Goal: Obtain resource: Obtain resource

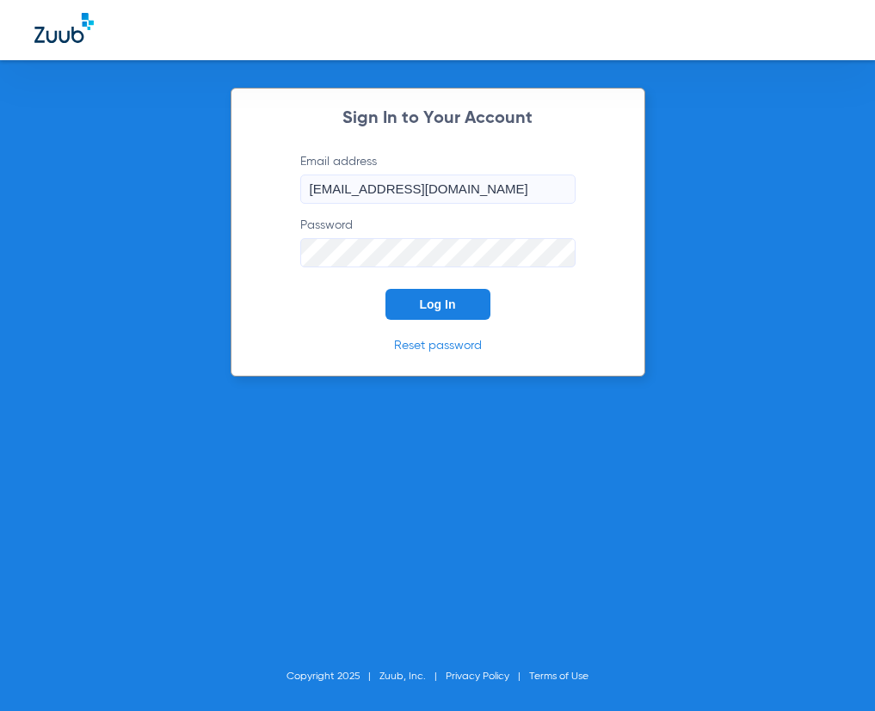
click at [460, 309] on button "Log In" at bounding box center [437, 304] width 105 height 31
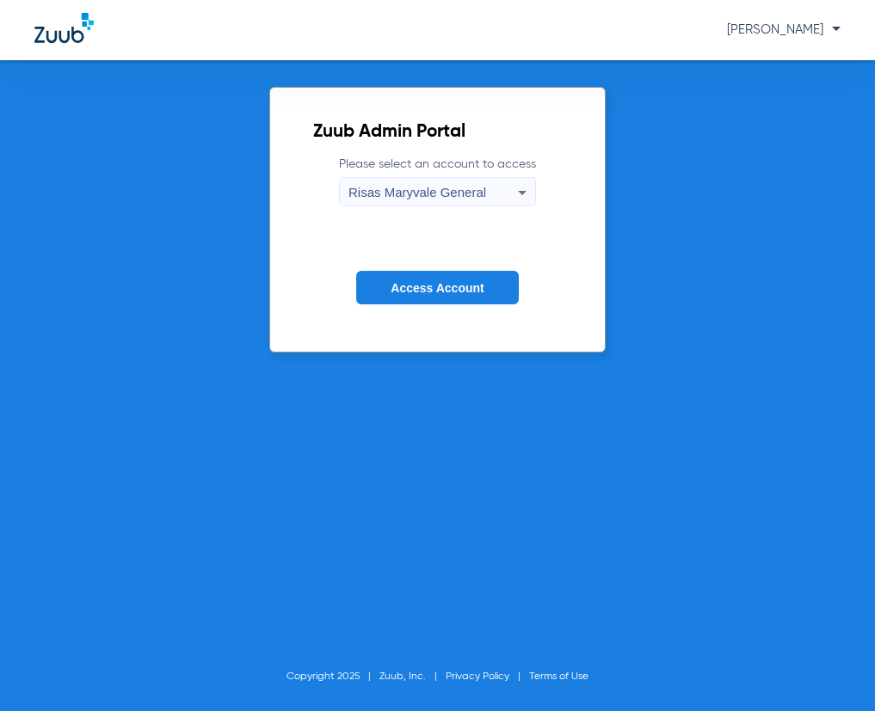
click at [472, 302] on button "Access Account" at bounding box center [437, 288] width 162 height 34
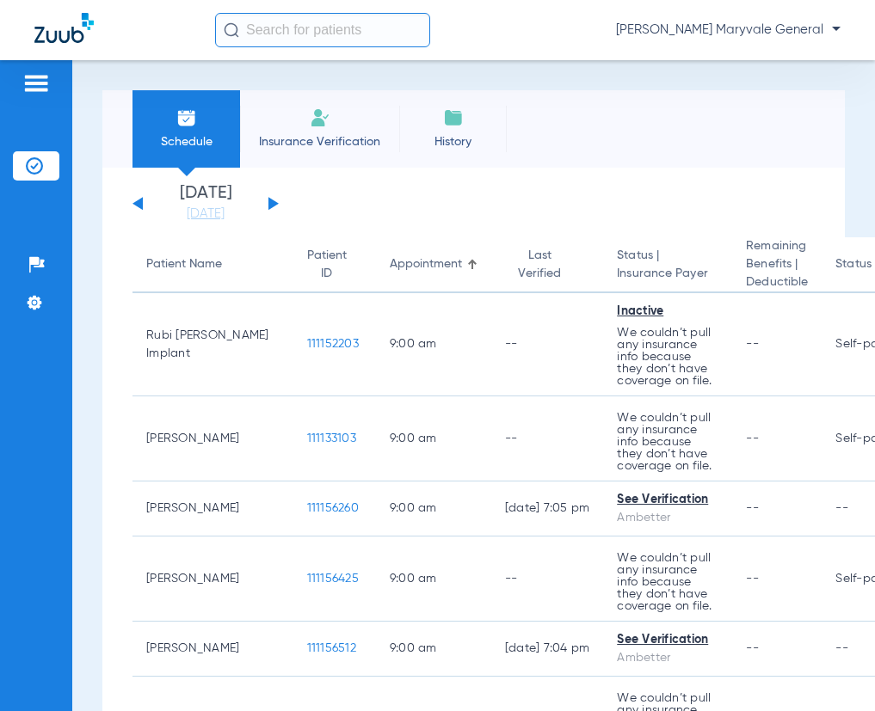
click at [298, 28] on input "text" at bounding box center [322, 30] width 215 height 34
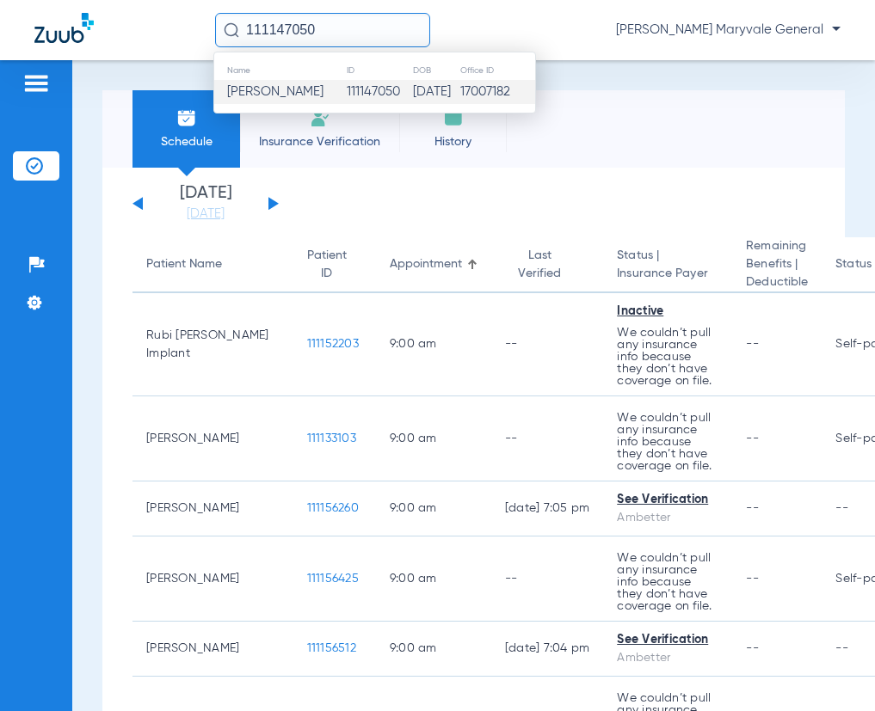
type input "111147050"
click at [353, 87] on td "111147050" at bounding box center [379, 92] width 66 height 24
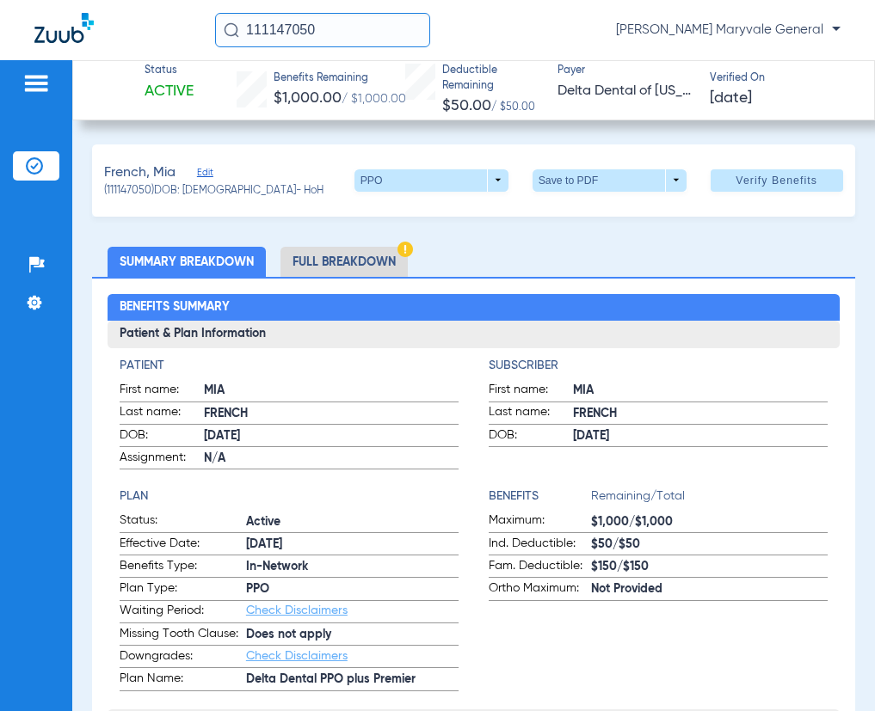
click at [326, 256] on li "Full Breakdown" at bounding box center [343, 262] width 127 height 30
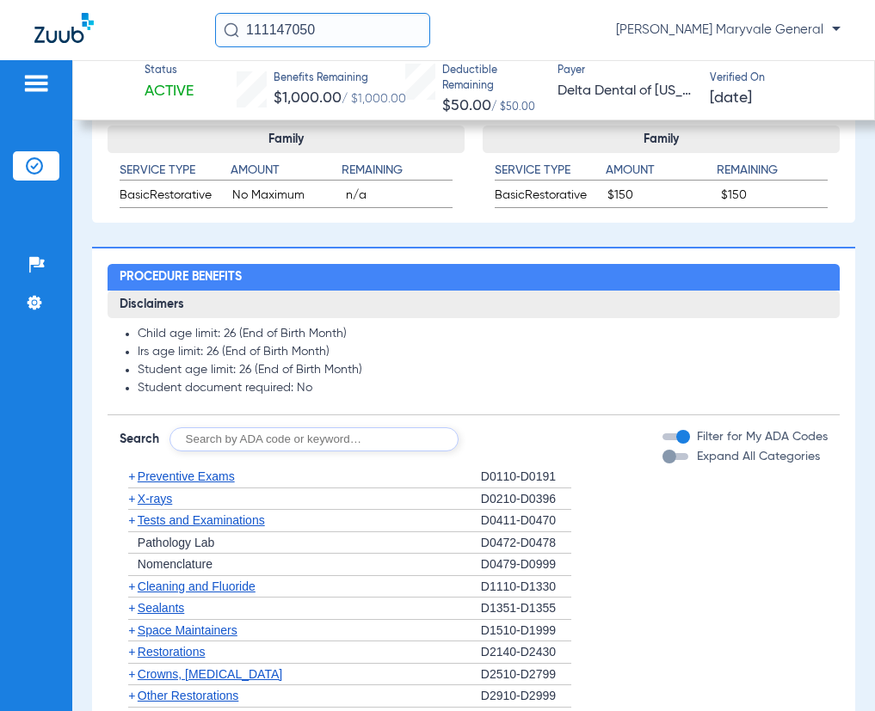
scroll to position [1146, 0]
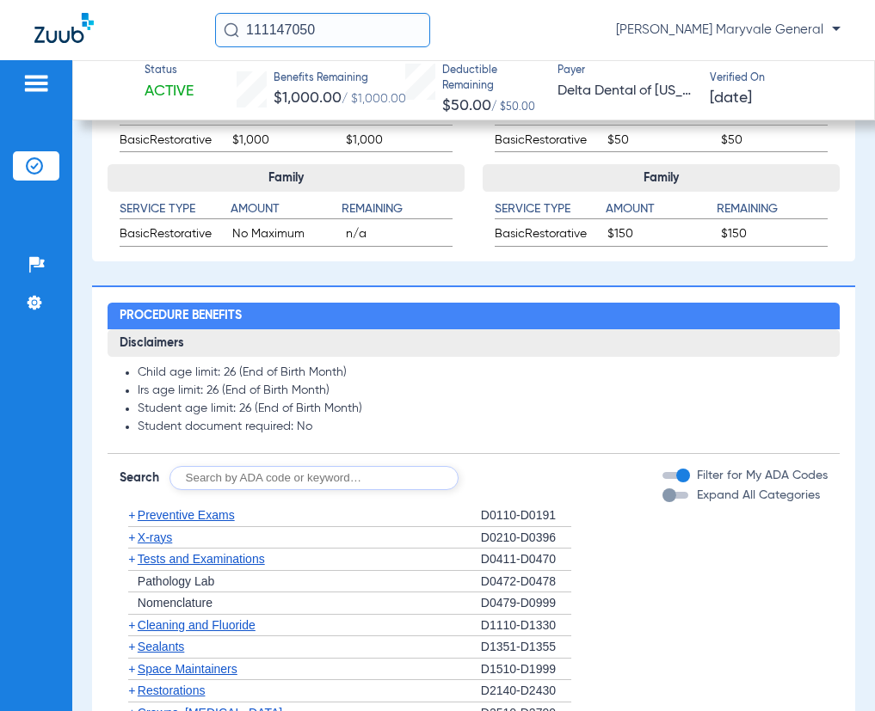
click at [247, 484] on input "text" at bounding box center [313, 478] width 289 height 24
type input "D6010"
click at [513, 493] on div "Disclaimers Child age limit: 26 (End of Birth Month) Irs age limit: 26 (End of …" at bounding box center [473, 702] width 732 height 746
click at [521, 484] on button "Search" at bounding box center [522, 478] width 68 height 24
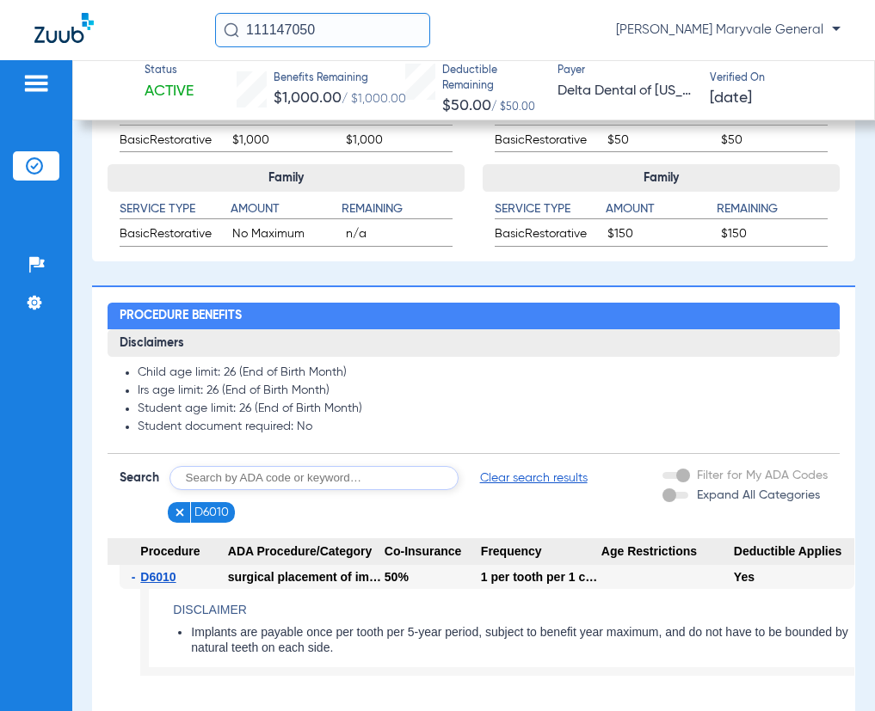
click at [182, 513] on img at bounding box center [180, 513] width 12 height 12
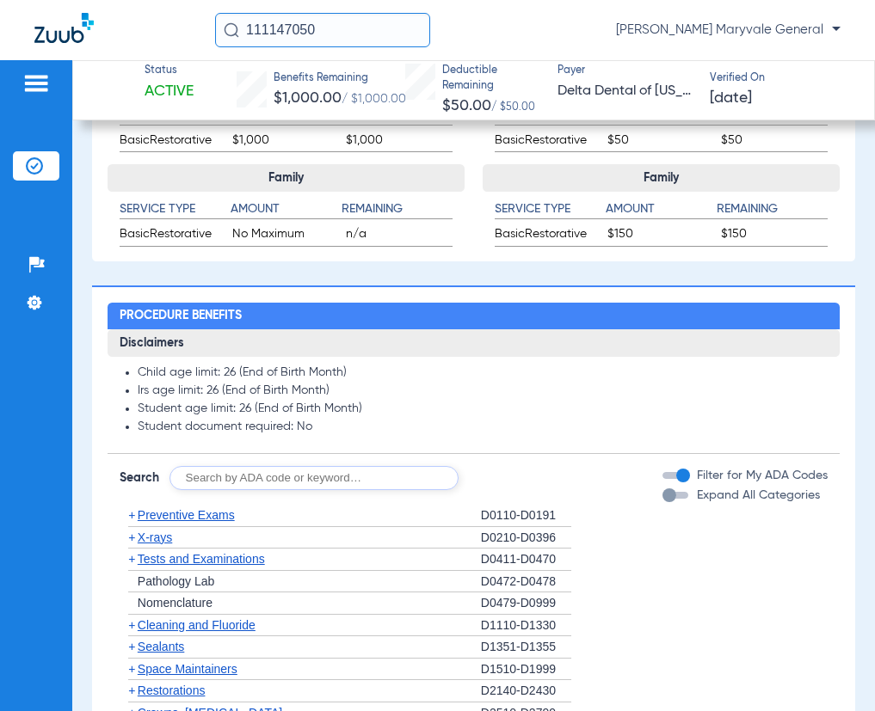
click at [233, 482] on input "text" at bounding box center [313, 478] width 289 height 24
type input "D6057"
click at [508, 475] on button "Search" at bounding box center [522, 478] width 68 height 24
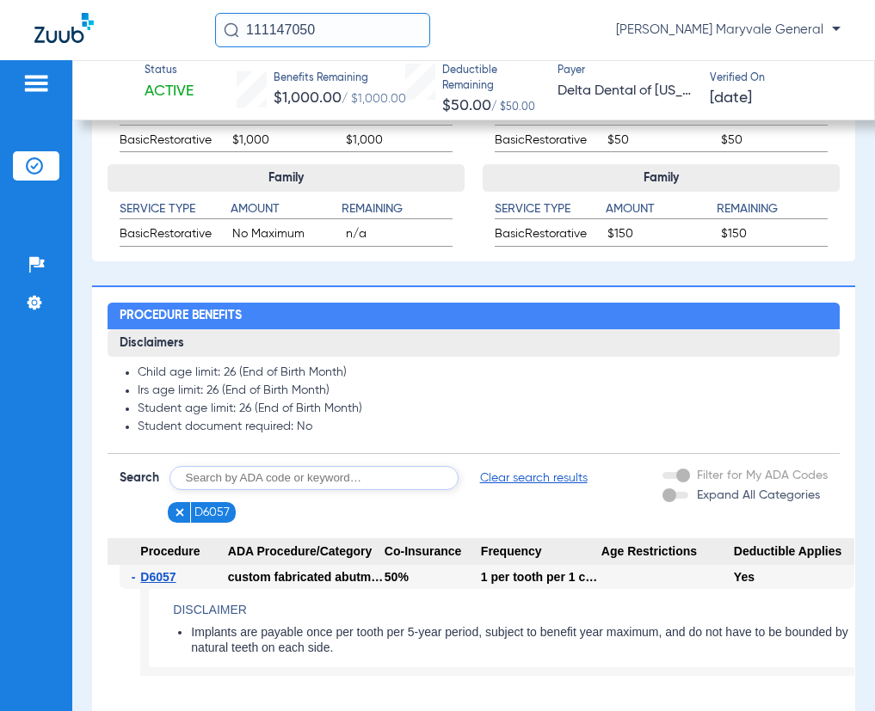
click at [175, 516] on img at bounding box center [180, 513] width 12 height 12
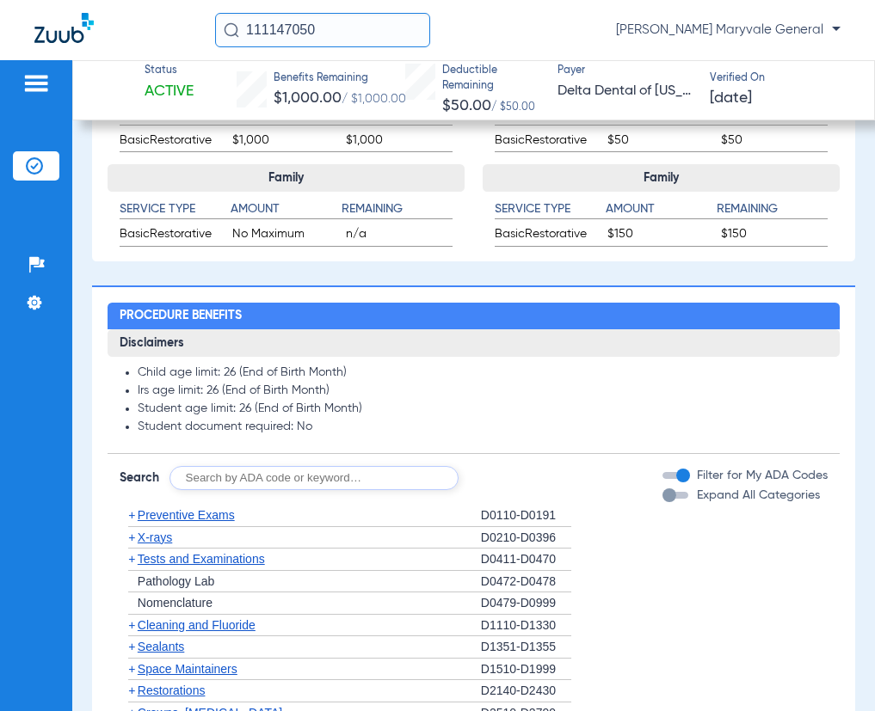
click at [236, 477] on input "text" at bounding box center [313, 478] width 289 height 24
type input "D6104"
click at [529, 471] on button "Search" at bounding box center [522, 478] width 68 height 24
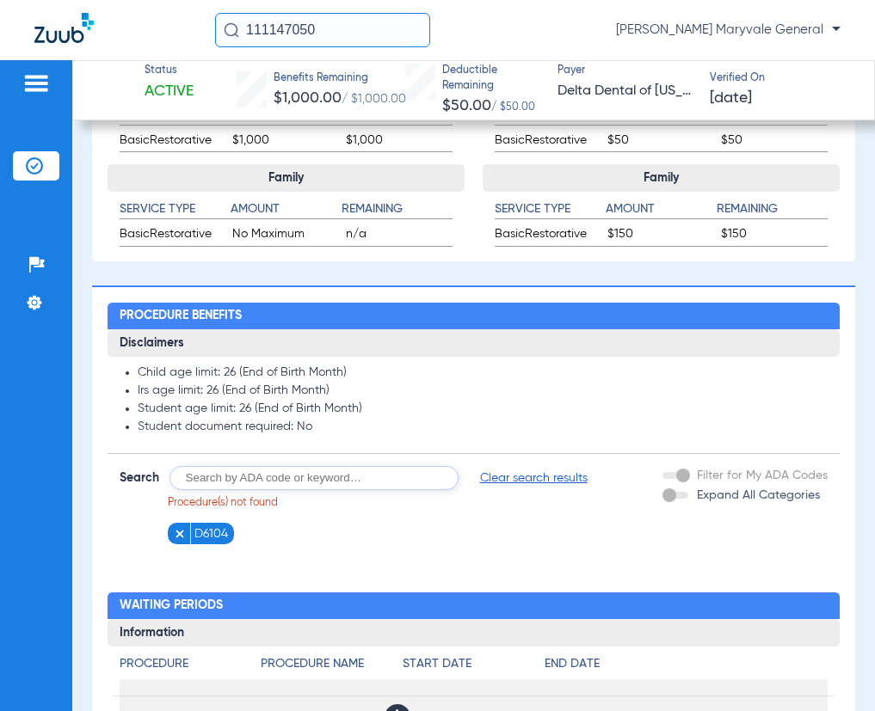
click at [175, 536] on img at bounding box center [180, 534] width 12 height 12
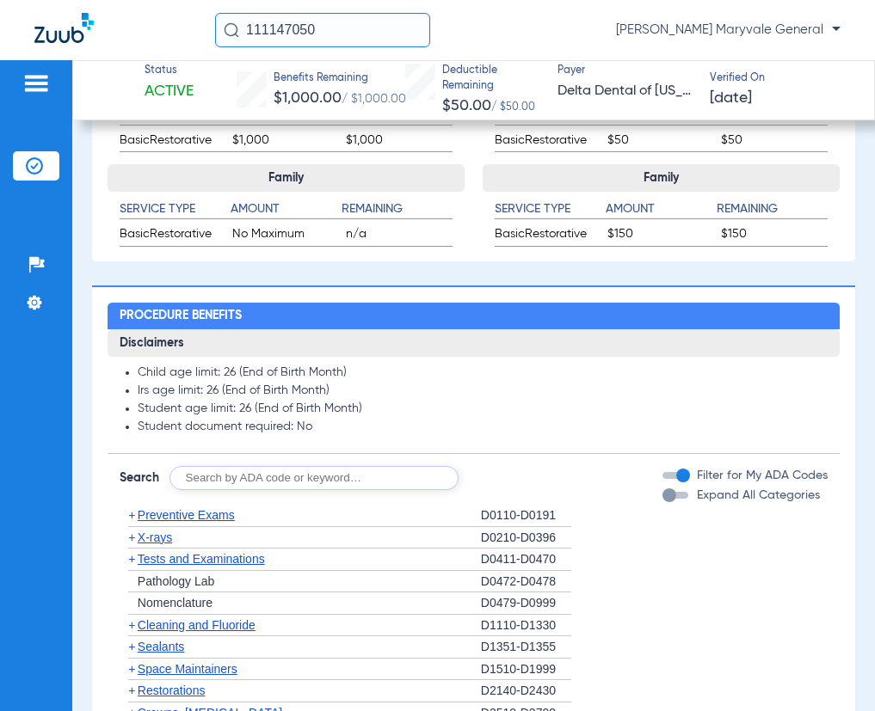
click at [216, 482] on input "text" at bounding box center [313, 478] width 289 height 24
type input "D7953"
click at [540, 488] on button "Search" at bounding box center [522, 478] width 68 height 24
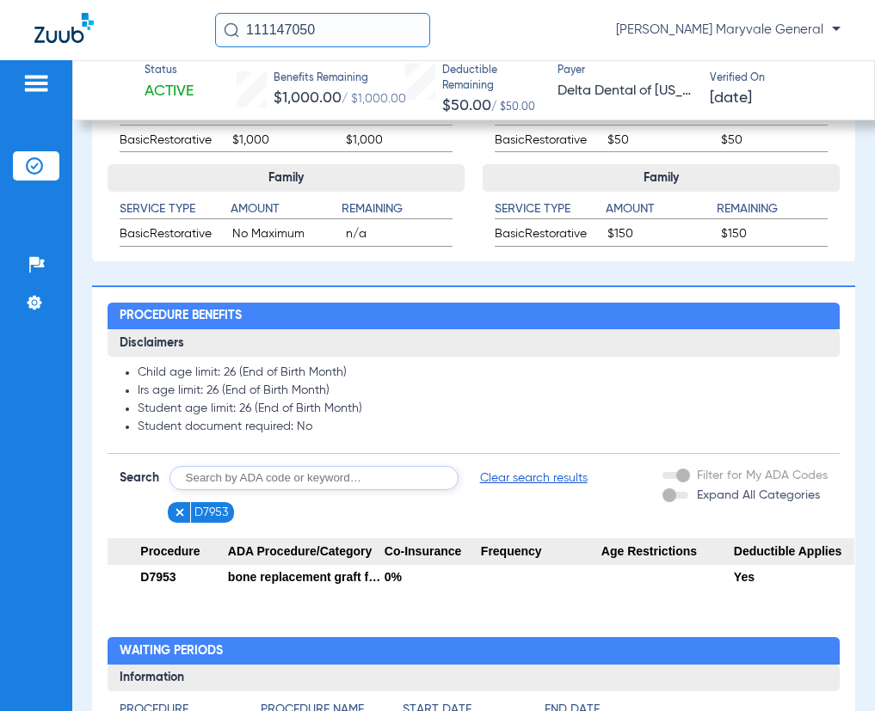
click at [179, 510] on img at bounding box center [180, 513] width 12 height 12
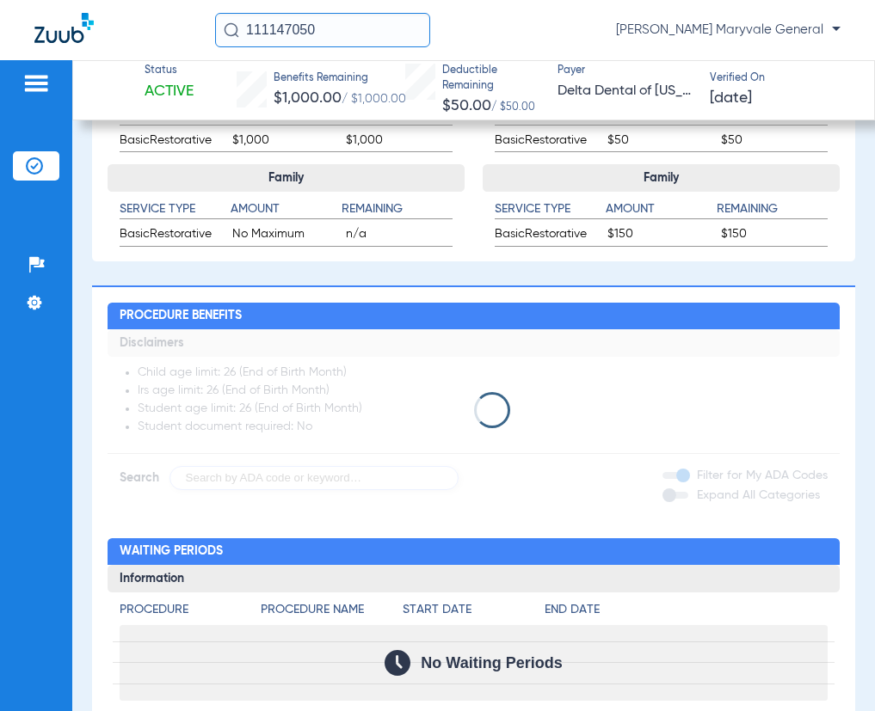
click at [201, 480] on app-loading-indicator at bounding box center [473, 409] width 732 height 161
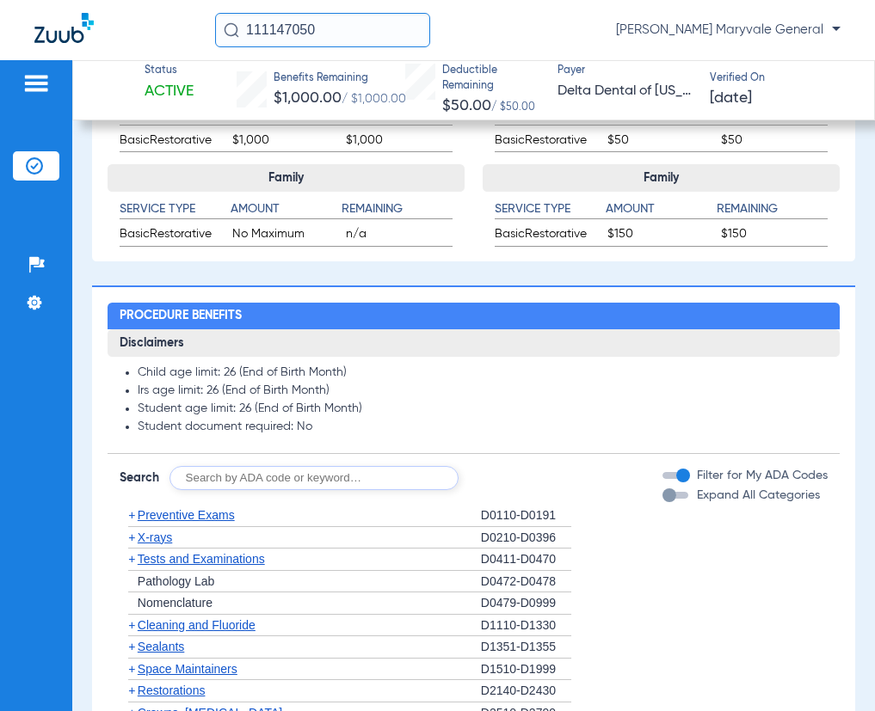
click at [206, 477] on input "text" at bounding box center [313, 478] width 289 height 24
type input "D3428"
click at [507, 479] on button "Search" at bounding box center [522, 478] width 68 height 24
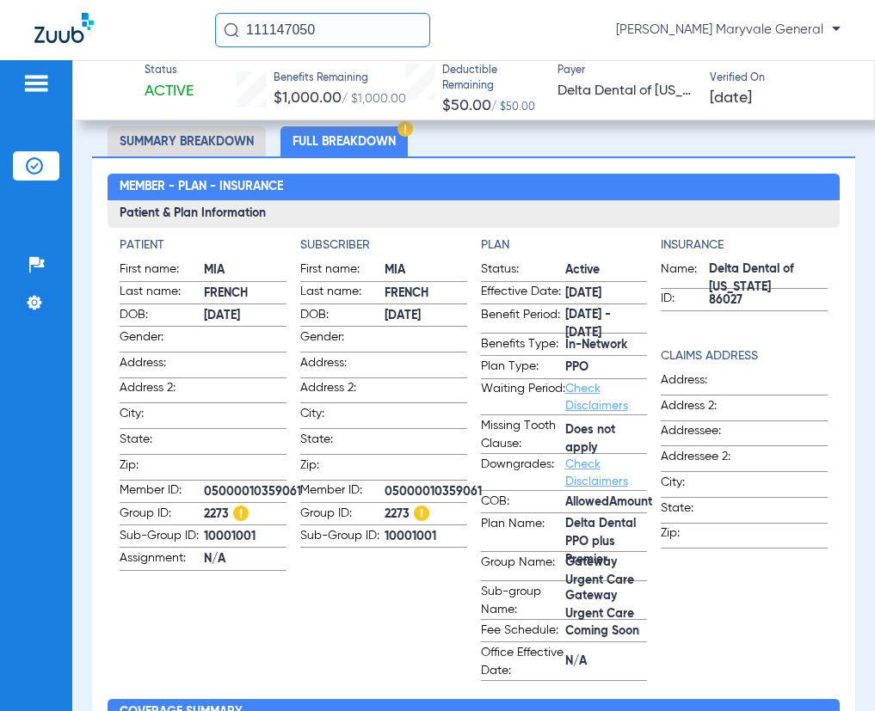
scroll to position [0, 0]
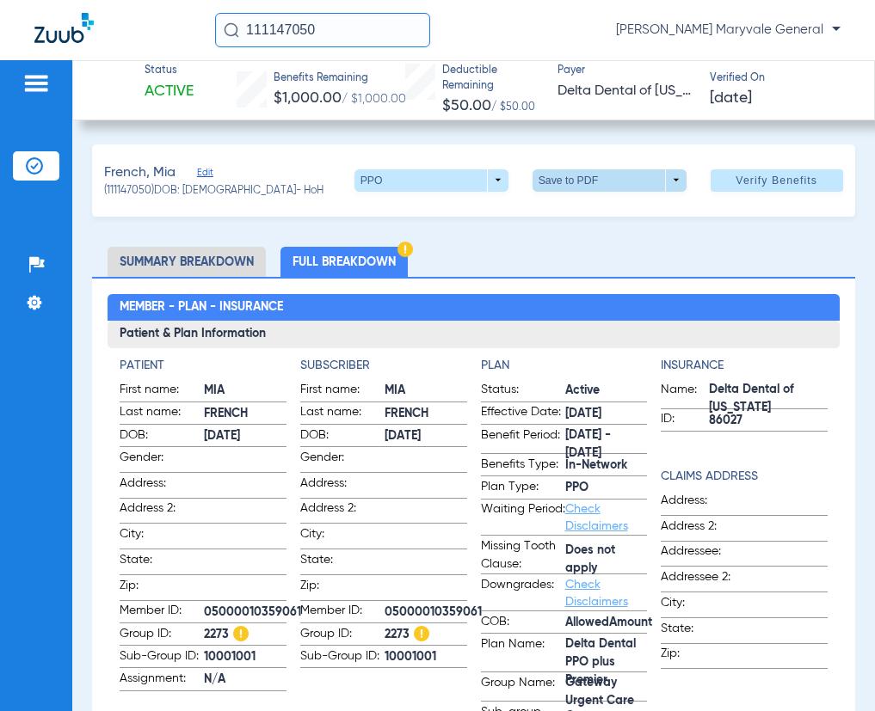
click at [589, 177] on span at bounding box center [608, 180] width 41 height 41
click at [589, 224] on button "insert_drive_file Save to PDF" at bounding box center [585, 214] width 130 height 34
drag, startPoint x: 295, startPoint y: 32, endPoint x: 133, endPoint y: 34, distance: 161.7
click at [139, 33] on div "111147050 [PERSON_NAME] Maryvale General" at bounding box center [437, 30] width 875 height 60
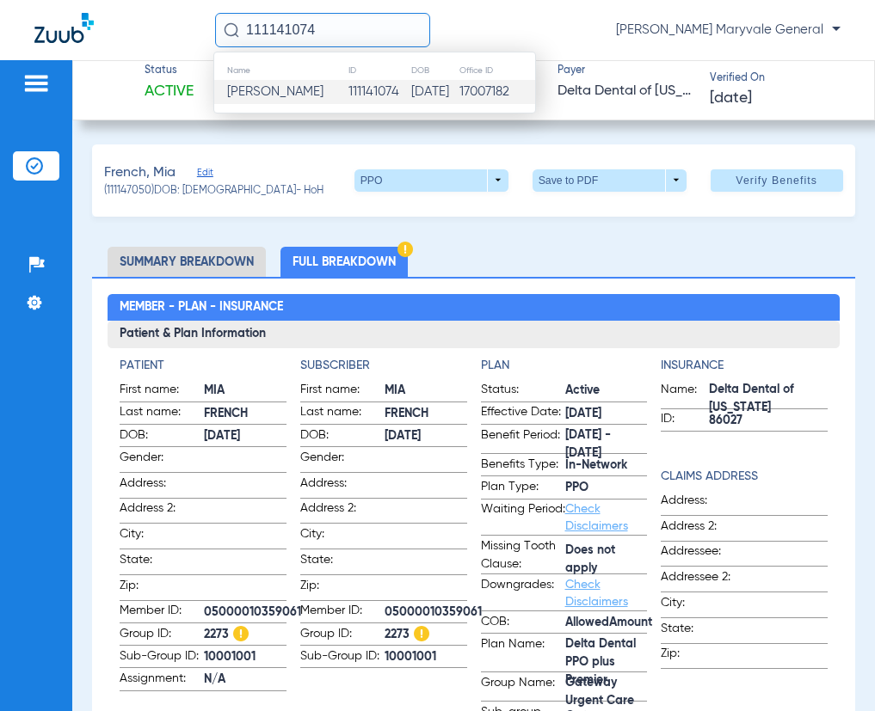
type input "111141074"
click at [410, 96] on td "[DATE]" at bounding box center [434, 92] width 48 height 24
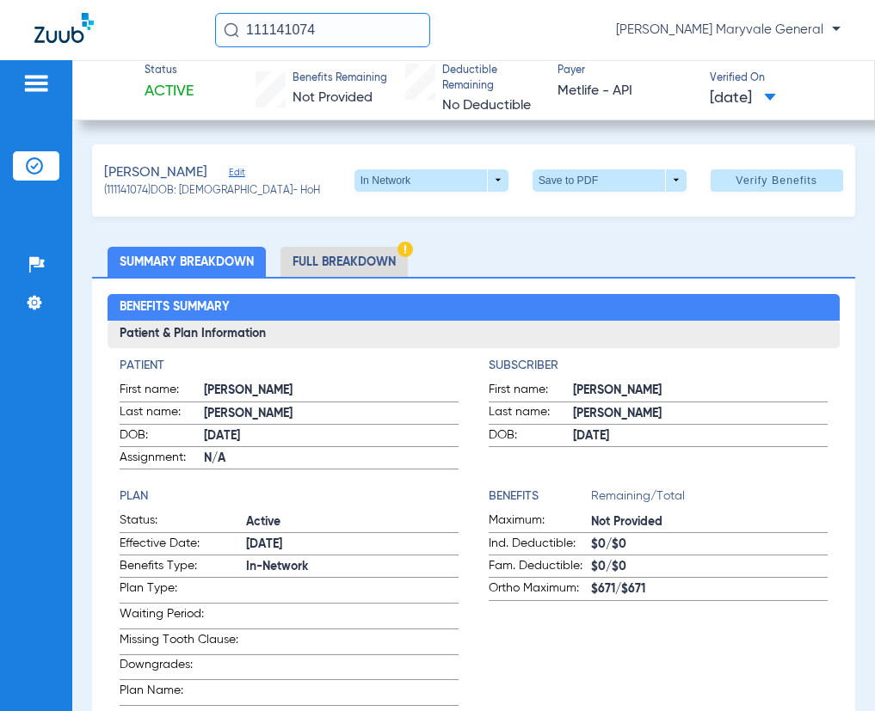
click at [330, 36] on input "111141074" at bounding box center [322, 30] width 215 height 34
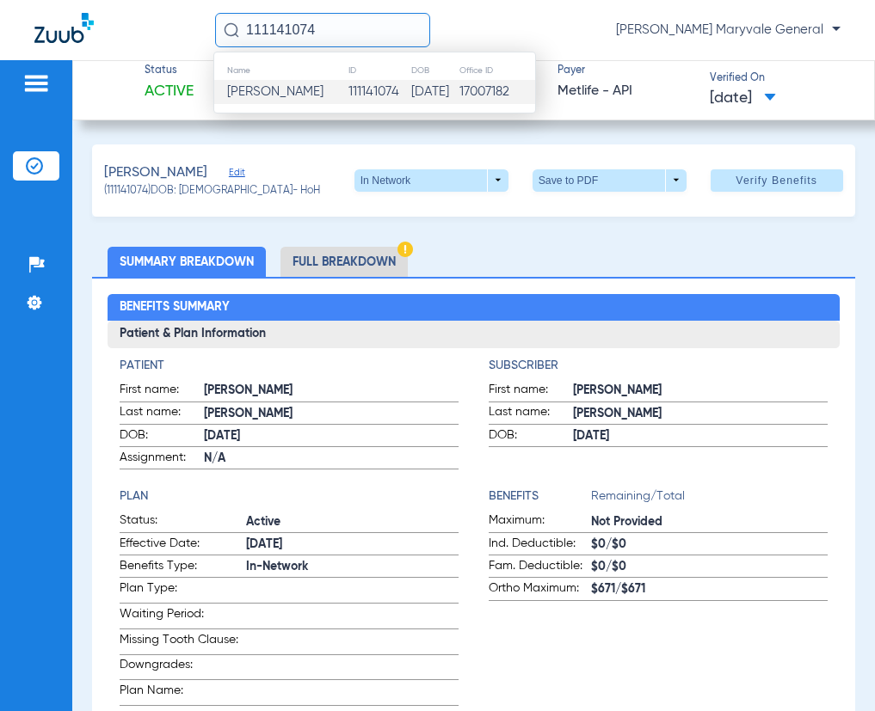
click at [347, 85] on td "111141074" at bounding box center [379, 92] width 64 height 24
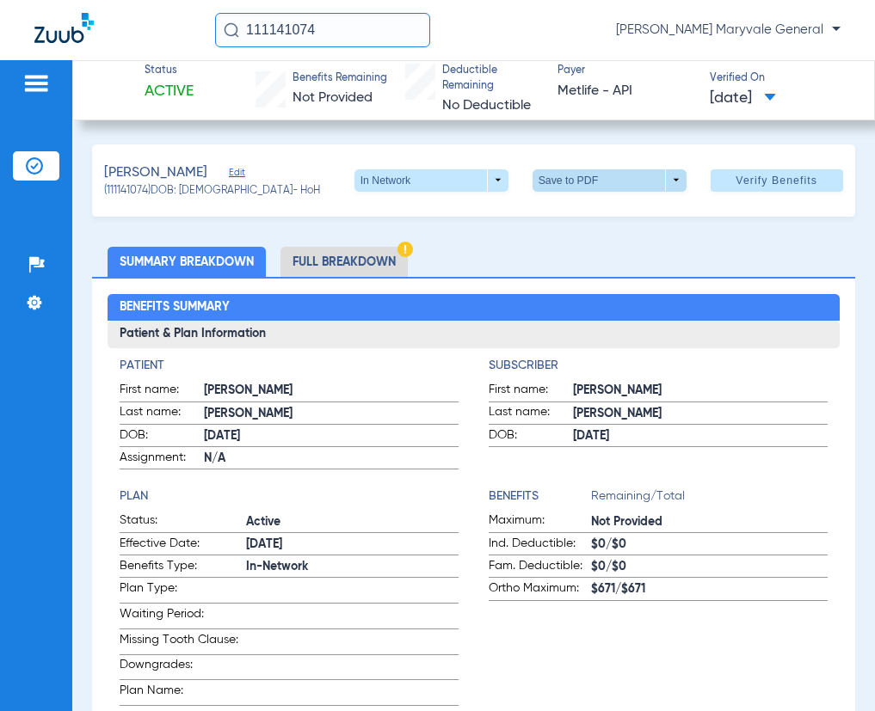
click at [593, 181] on span at bounding box center [608, 180] width 41 height 41
click at [592, 215] on span "Save to PDF" at bounding box center [602, 214] width 68 height 12
drag, startPoint x: 322, startPoint y: 34, endPoint x: 151, endPoint y: 40, distance: 170.4
click at [153, 40] on div "111141074 [PERSON_NAME] Maryvale General" at bounding box center [437, 30] width 875 height 60
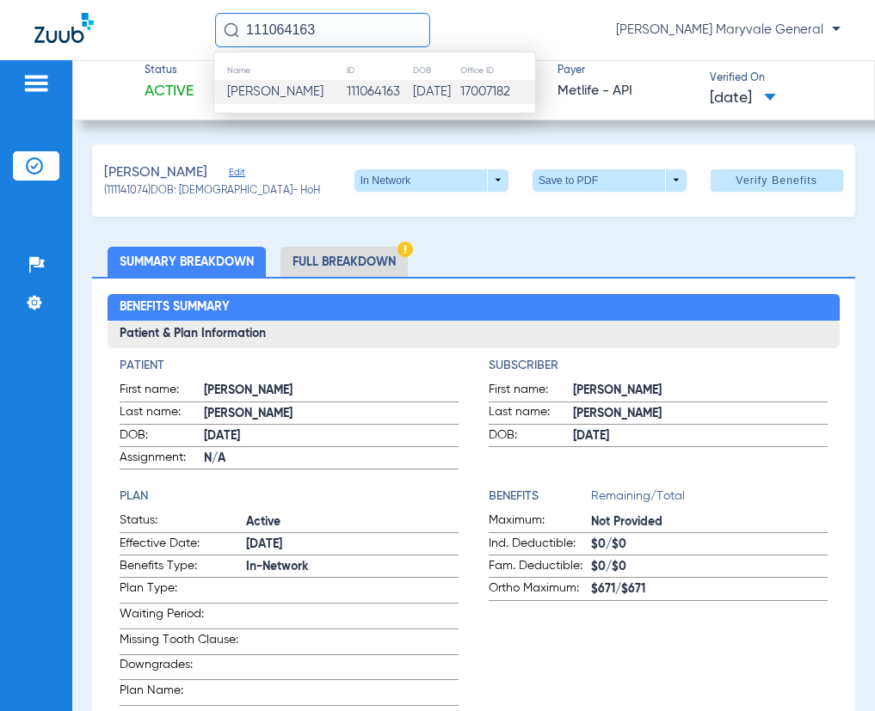
type input "111064163"
click at [259, 91] on span "[PERSON_NAME]" at bounding box center [275, 91] width 96 height 13
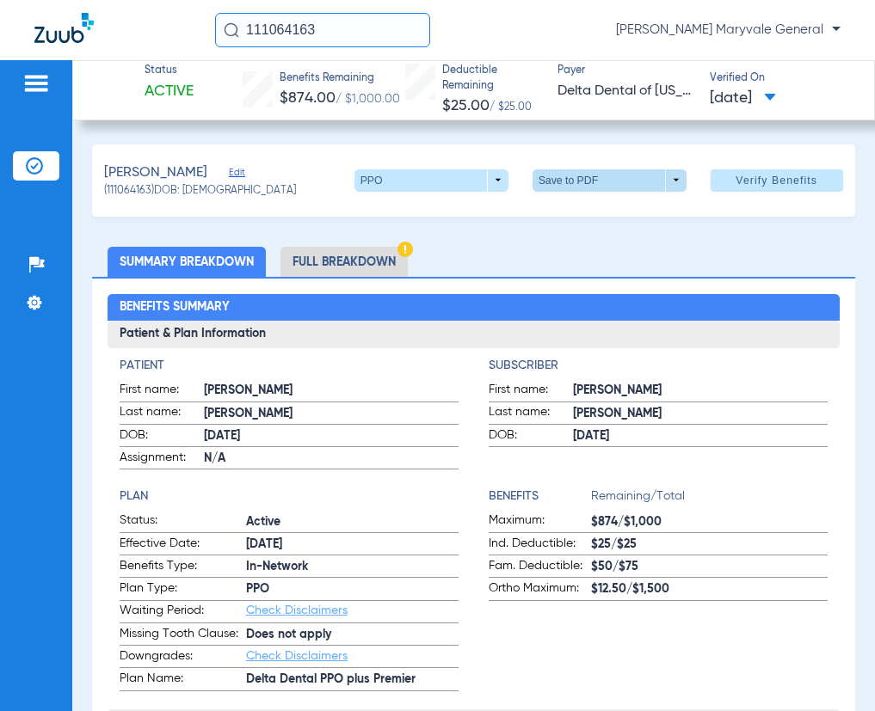
click at [590, 174] on span at bounding box center [608, 180] width 41 height 41
click at [588, 213] on span "Save to PDF" at bounding box center [602, 214] width 68 height 12
drag, startPoint x: 356, startPoint y: 28, endPoint x: 134, endPoint y: 13, distance: 222.4
click at [143, 14] on div "111064163 [PERSON_NAME] Maryvale General" at bounding box center [437, 30] width 875 height 60
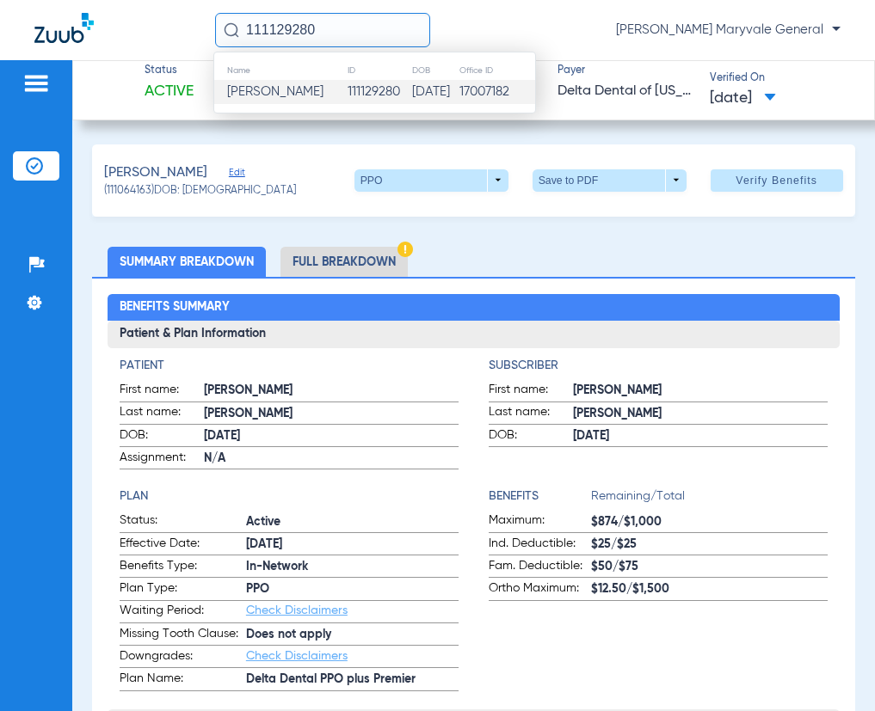
type input "111129280"
click at [285, 86] on span "[PERSON_NAME]" at bounding box center [275, 91] width 96 height 13
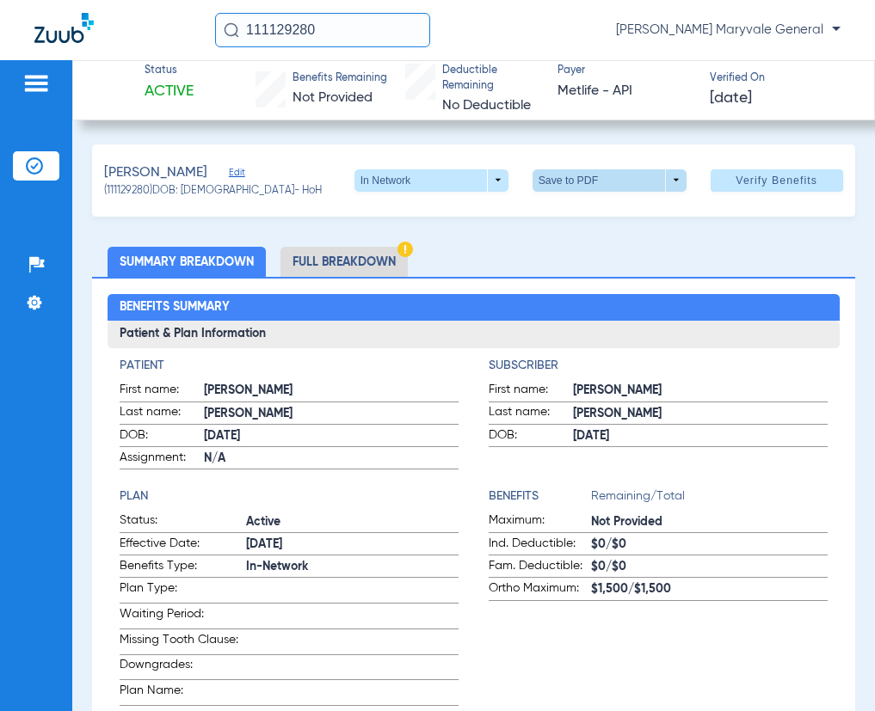
click at [594, 176] on span at bounding box center [608, 180] width 41 height 41
click at [596, 216] on span "Save to PDF" at bounding box center [602, 214] width 68 height 12
drag, startPoint x: 279, startPoint y: 35, endPoint x: 90, endPoint y: 26, distance: 188.6
click at [128, 29] on div "111129280 [PERSON_NAME] Maryvale General" at bounding box center [437, 30] width 875 height 60
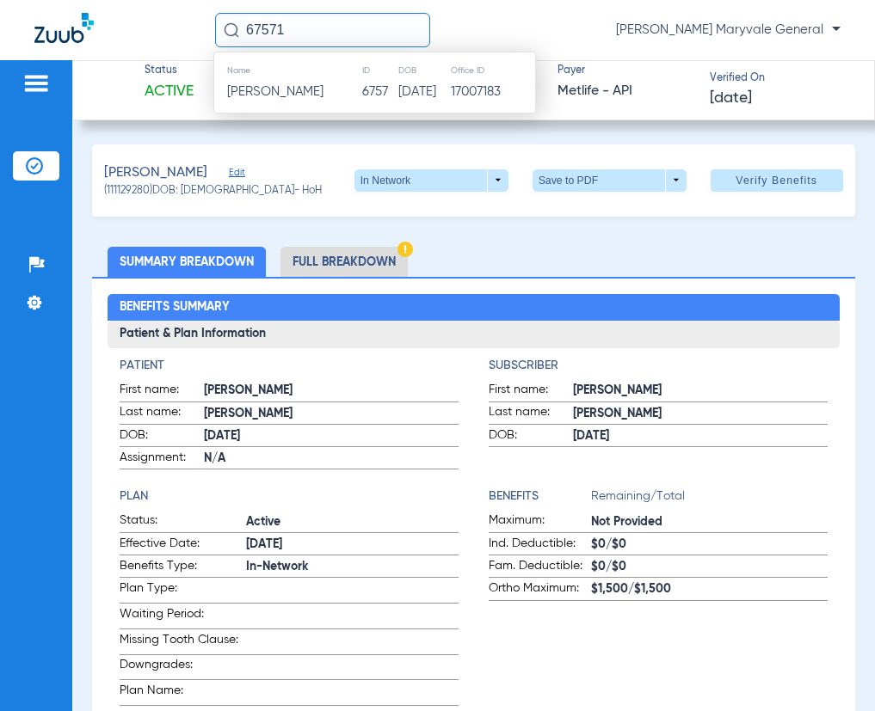
type input "675717"
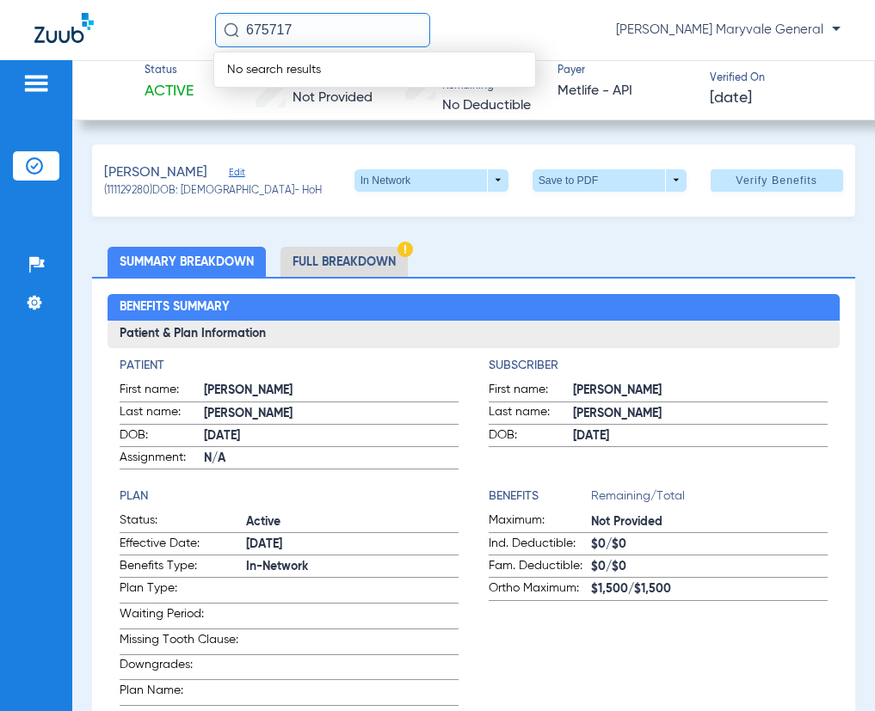
drag, startPoint x: 304, startPoint y: 34, endPoint x: 183, endPoint y: 34, distance: 120.4
click at [183, 34] on div "675717 No search results [PERSON_NAME] Maryvale General" at bounding box center [437, 30] width 875 height 60
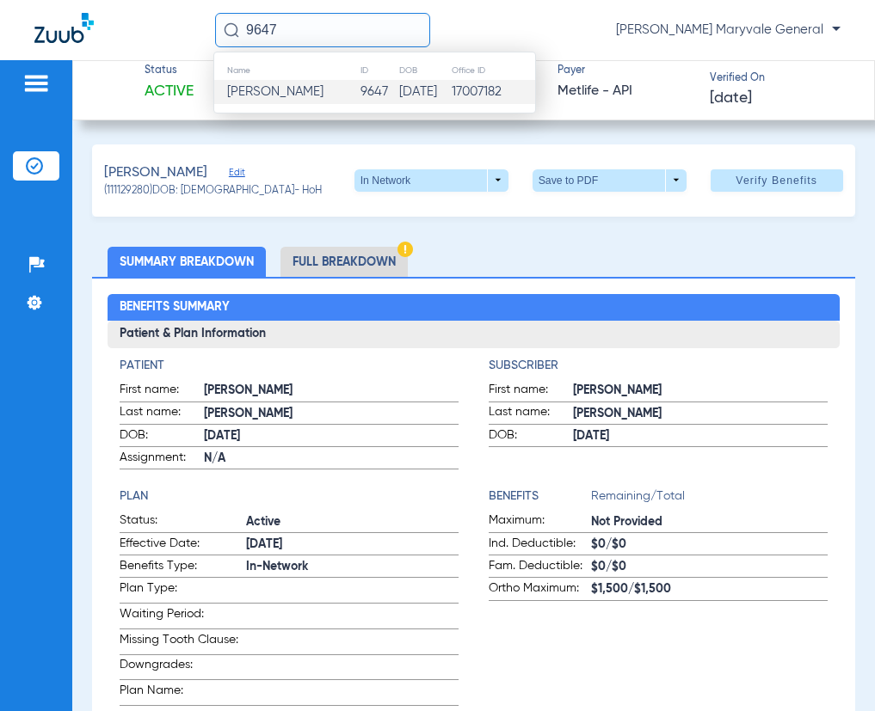
type input "9647"
click at [272, 92] on span "[PERSON_NAME]" at bounding box center [275, 91] width 96 height 13
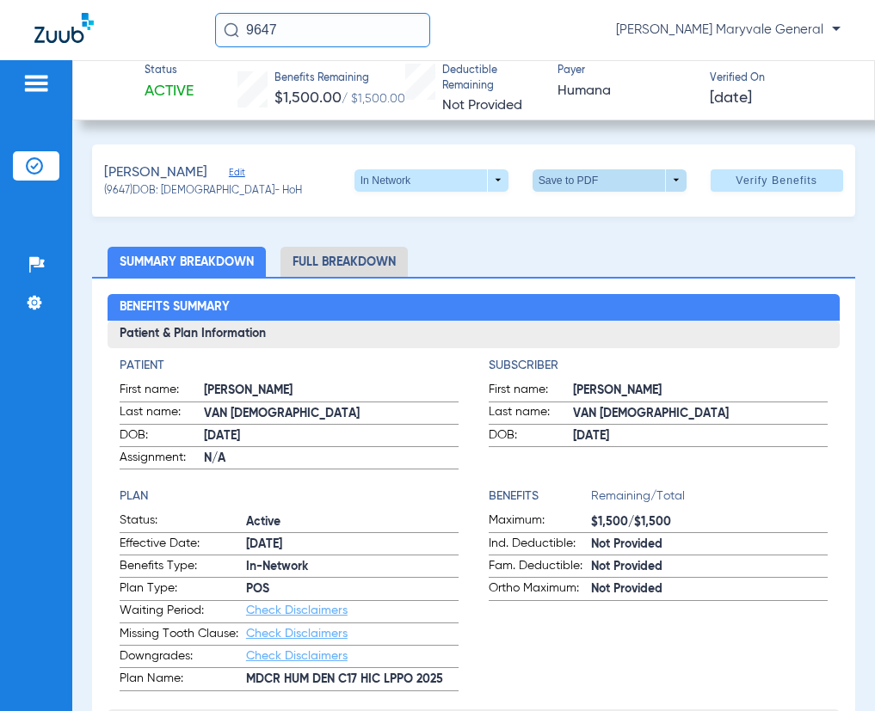
click at [602, 187] on span at bounding box center [608, 180] width 41 height 41
click at [600, 218] on span "Save to PDF" at bounding box center [602, 214] width 68 height 12
drag, startPoint x: 286, startPoint y: 32, endPoint x: 145, endPoint y: 35, distance: 140.2
click at [147, 36] on div "9647 [PERSON_NAME] Maryvale General" at bounding box center [437, 30] width 875 height 60
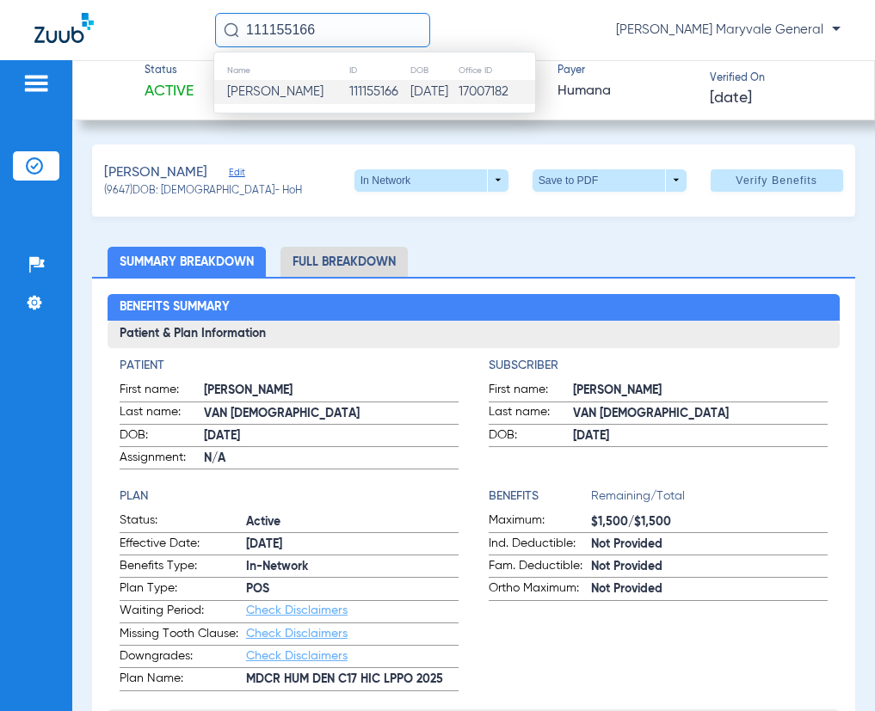
type input "111155166"
click at [267, 88] on span "[PERSON_NAME]" at bounding box center [275, 91] width 96 height 13
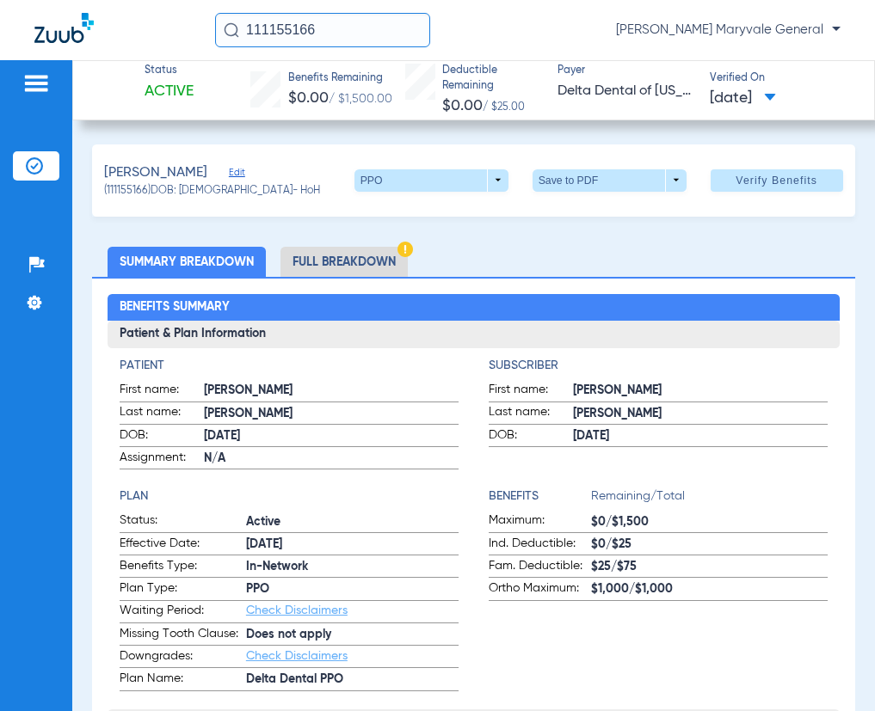
click at [390, 267] on li "Full Breakdown" at bounding box center [343, 262] width 127 height 30
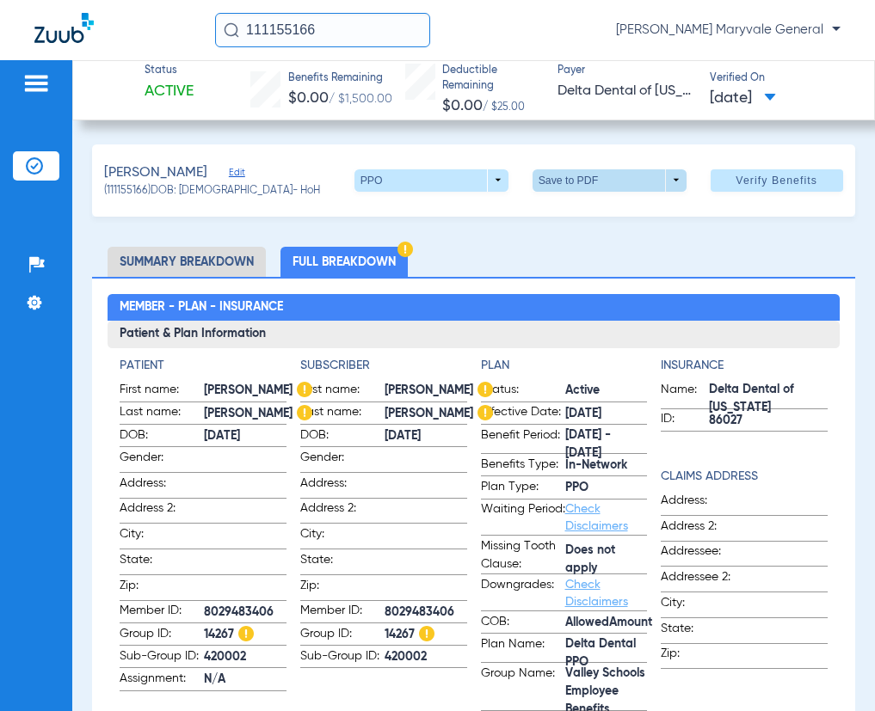
click at [588, 180] on span at bounding box center [608, 180] width 41 height 41
click at [591, 211] on span "Save to PDF" at bounding box center [602, 214] width 68 height 12
